Goal: Information Seeking & Learning: Understand process/instructions

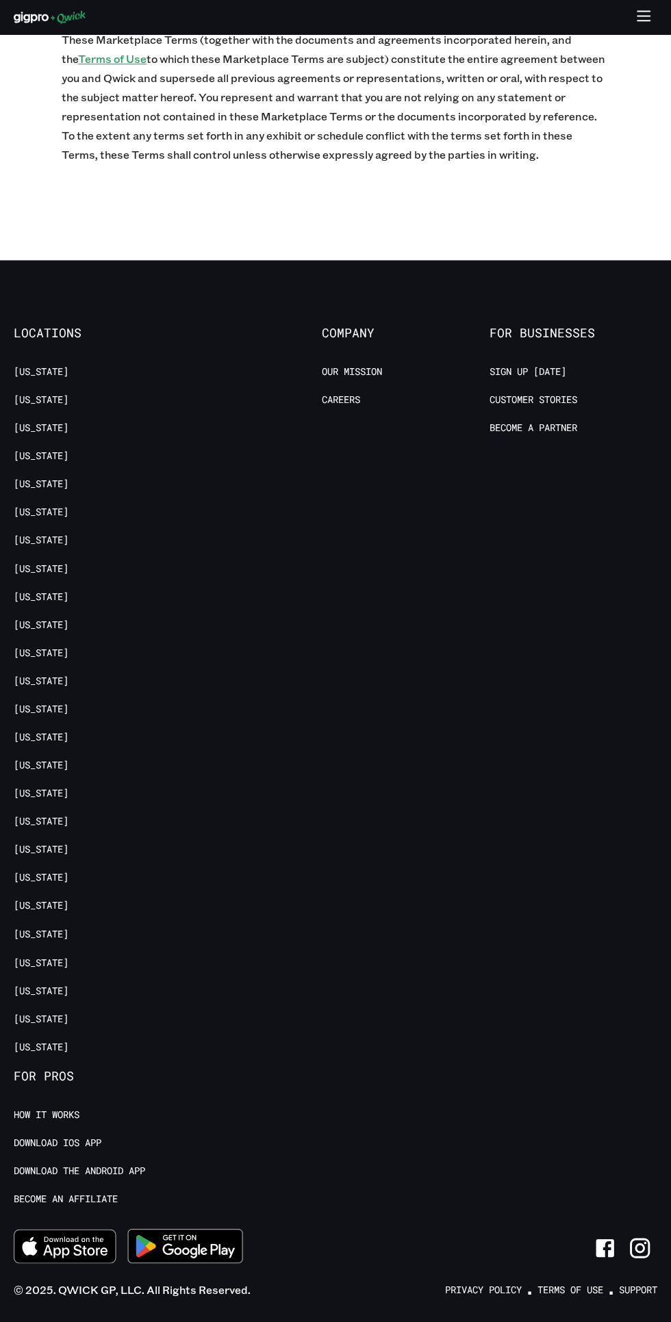
click at [639, 1283] on link "Support" at bounding box center [638, 1289] width 38 height 13
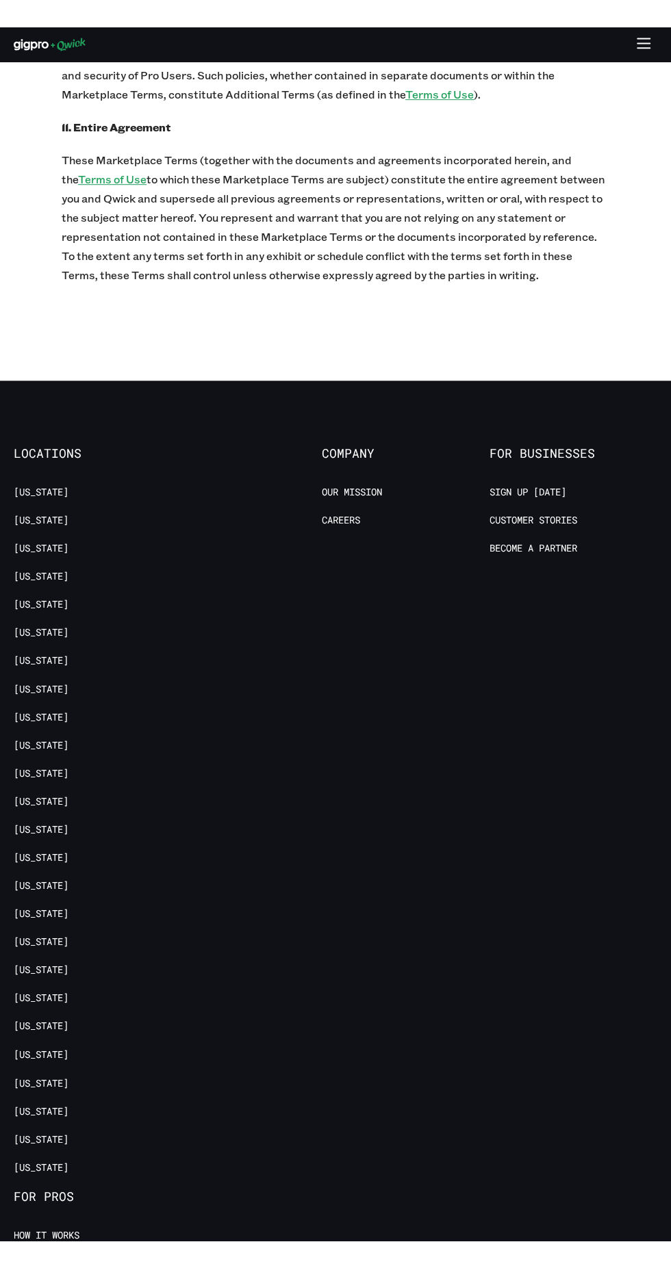
scroll to position [6010, 0]
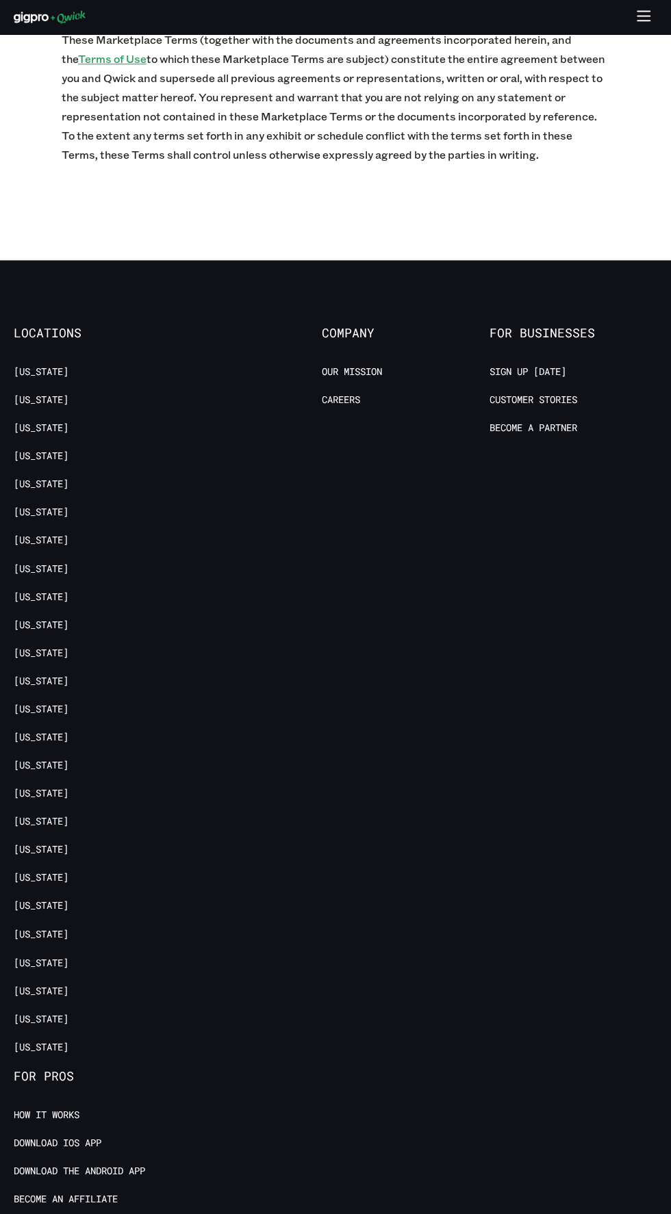
click at [634, 1214] on footer "Locations Arizona California Colorado District of Columbia Florida Georgia Illi…" at bounding box center [335, 814] width 671 height 1109
